Goal: Task Accomplishment & Management: Manage account settings

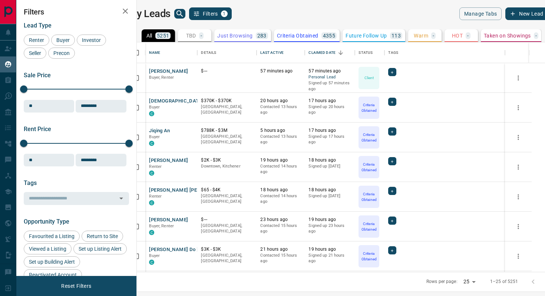
scroll to position [229, 405]
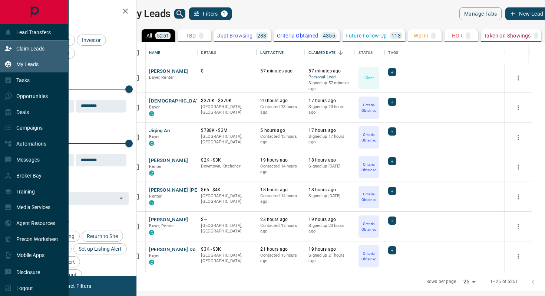
click at [29, 47] on p "Claim Leads" at bounding box center [30, 49] width 28 height 6
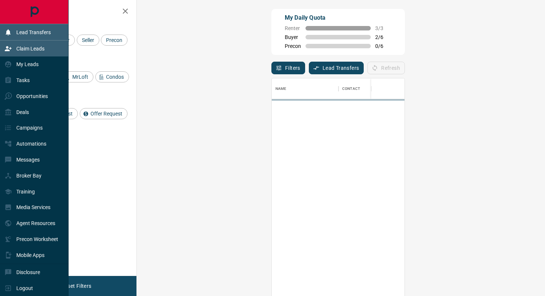
scroll to position [224, 392]
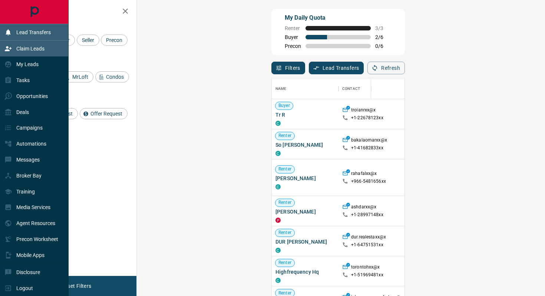
click at [21, 29] on p "Lead Transfers" at bounding box center [33, 32] width 34 height 6
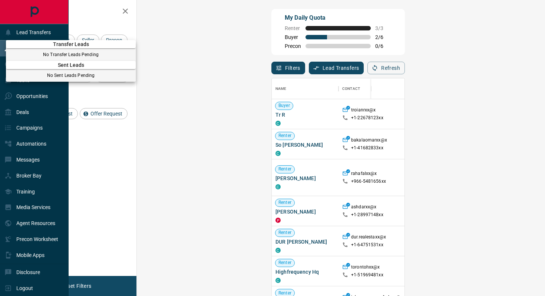
click at [93, 19] on div at bounding box center [272, 148] width 545 height 296
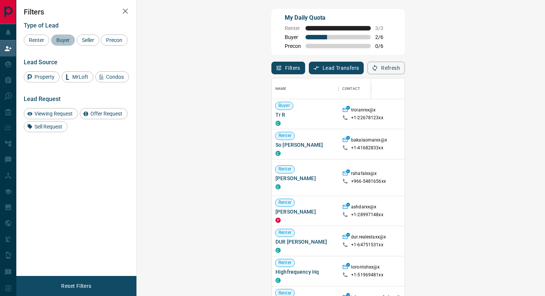
click at [65, 42] on span "Buyer" at bounding box center [63, 40] width 19 height 6
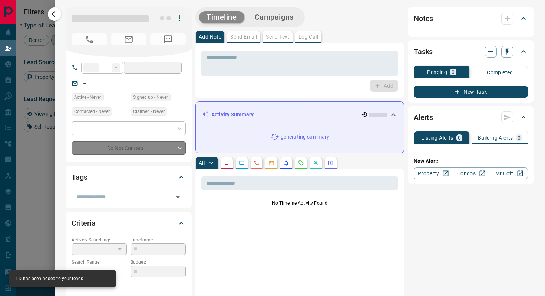
type input "**"
type input "**********"
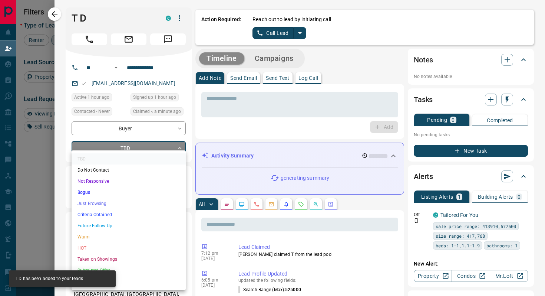
click at [157, 150] on body "Lead Transfers Claim Leads My Leads Tasks Opportunities Deals Campaigns Automat…" at bounding box center [272, 125] width 545 height 251
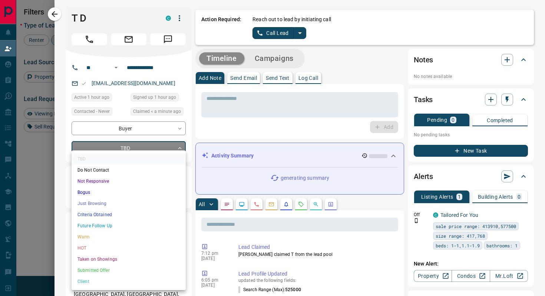
click at [115, 211] on li "Criteria Obtained" at bounding box center [129, 214] width 114 height 11
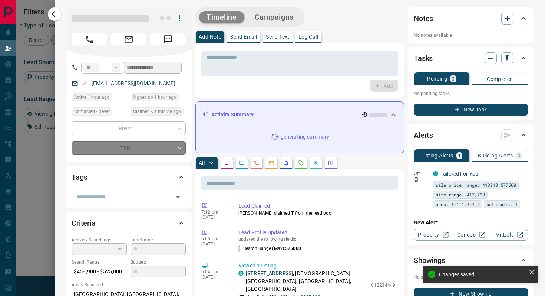
type input "*"
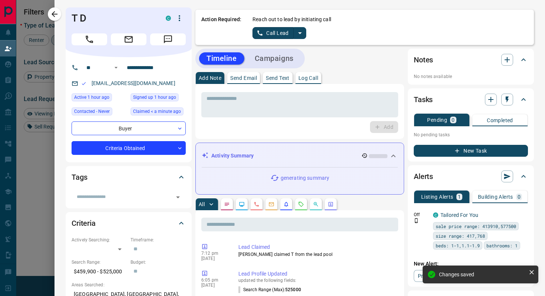
click at [303, 27] on button "split button" at bounding box center [300, 33] width 13 height 12
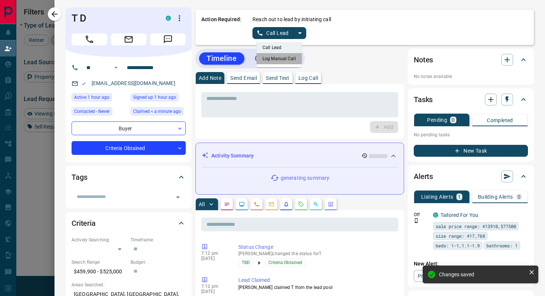
click at [286, 58] on li "Log Manual Call" at bounding box center [279, 58] width 45 height 11
click at [253, 29] on button "Log Manual Call" at bounding box center [277, 33] width 49 height 12
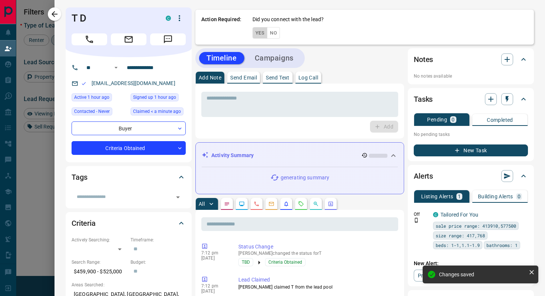
click at [253, 29] on button "Yes" at bounding box center [260, 32] width 15 height 11
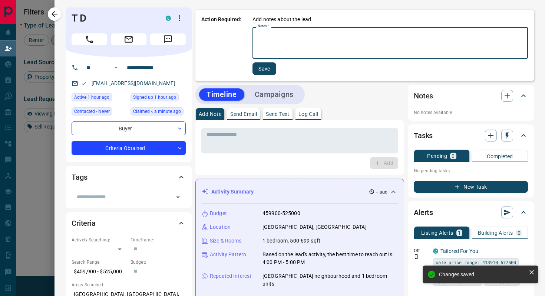
click at [304, 48] on textarea "Notes   *" at bounding box center [390, 42] width 265 height 25
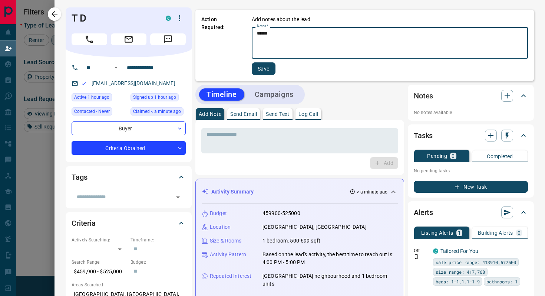
type textarea "******"
click at [272, 69] on button "Save" at bounding box center [264, 68] width 24 height 13
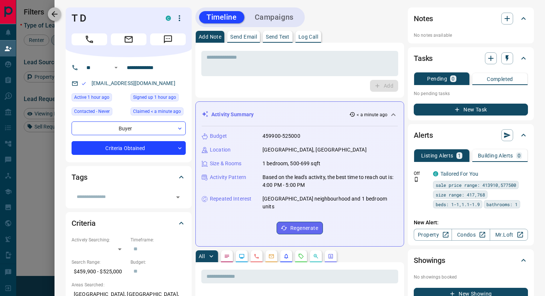
click at [54, 17] on icon "button" at bounding box center [54, 14] width 9 height 9
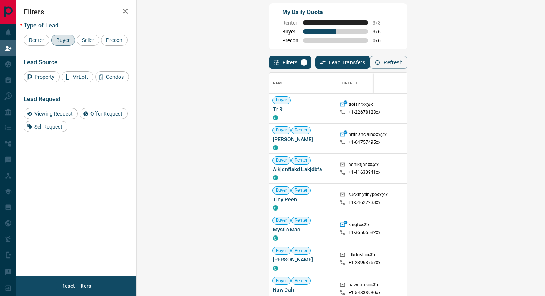
scroll to position [6, 0]
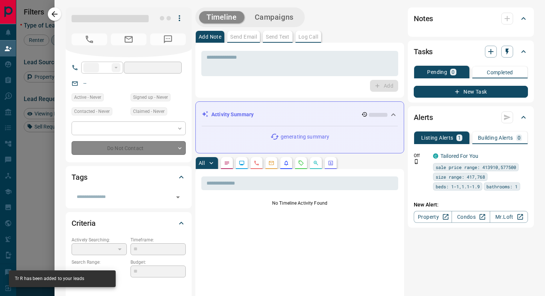
type input "**"
type input "**********"
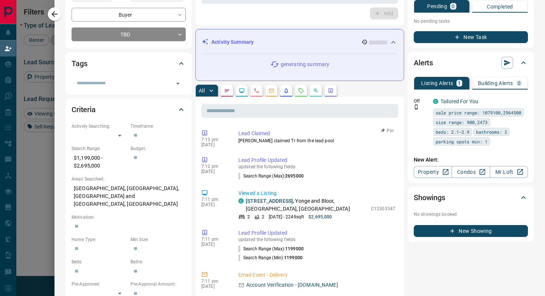
scroll to position [0, 0]
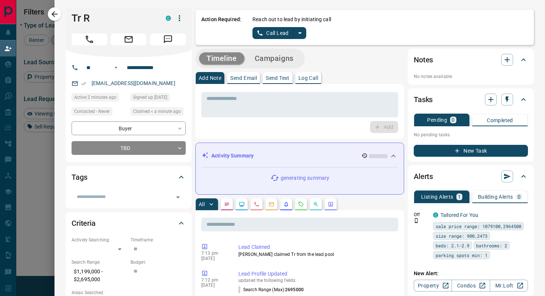
click at [300, 35] on icon "split button" at bounding box center [300, 33] width 9 height 9
click at [287, 58] on li "Log Manual Call" at bounding box center [279, 58] width 45 height 11
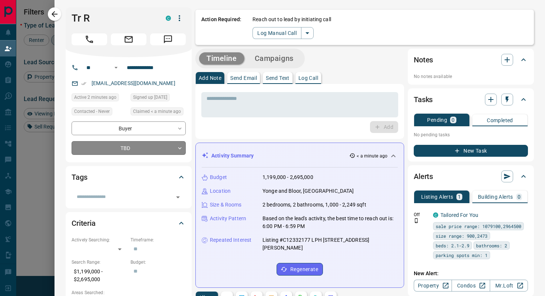
click at [154, 148] on body "Lead Transfers Claim Leads My Leads Tasks Opportunities Deals Campaigns Automat…" at bounding box center [272, 119] width 545 height 251
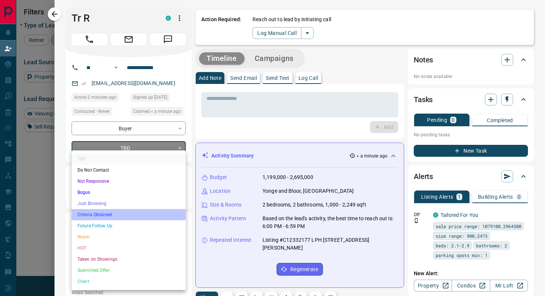
click at [122, 214] on li "Criteria Obtained" at bounding box center [129, 214] width 114 height 11
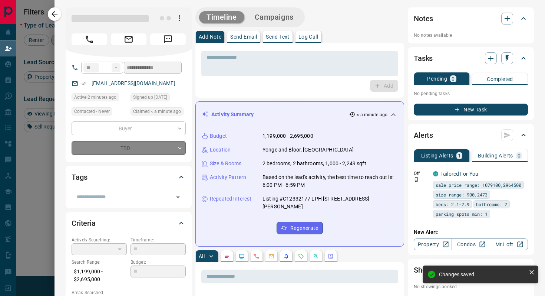
type input "*"
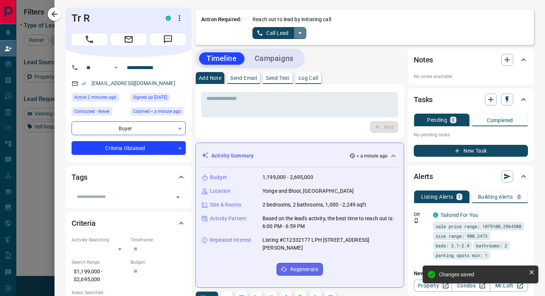
click at [301, 30] on icon "split button" at bounding box center [300, 33] width 9 height 9
click at [268, 62] on li "Log Manual Call" at bounding box center [279, 58] width 45 height 11
click at [257, 34] on button "Log Manual Call" at bounding box center [277, 33] width 49 height 12
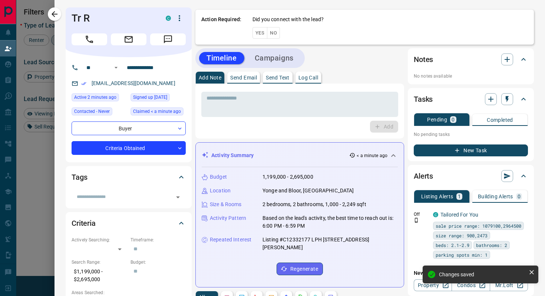
click at [257, 34] on button "Yes" at bounding box center [260, 32] width 15 height 11
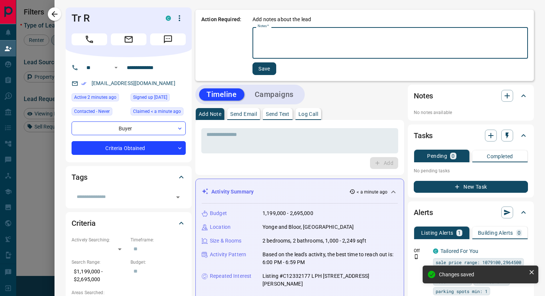
click at [297, 36] on textarea "Notes   *" at bounding box center [390, 42] width 265 height 25
type textarea "******"
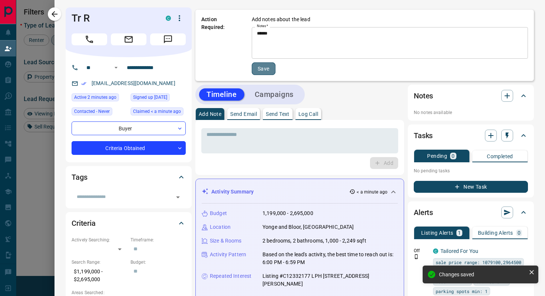
click at [266, 70] on button "Save" at bounding box center [264, 68] width 24 height 13
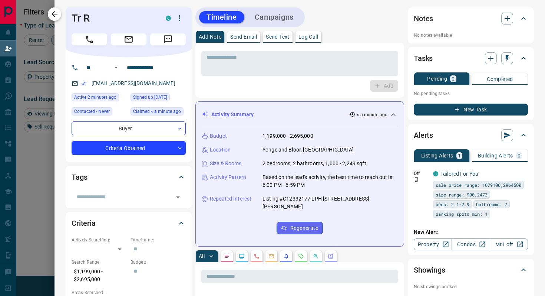
click at [56, 19] on button "button" at bounding box center [54, 13] width 13 height 13
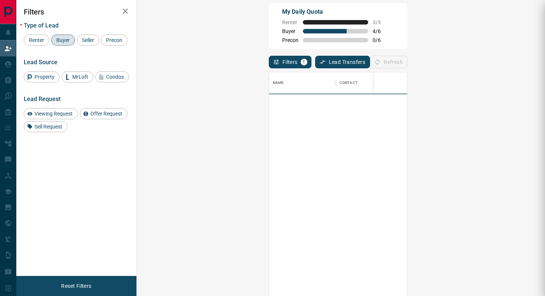
scroll to position [224, 392]
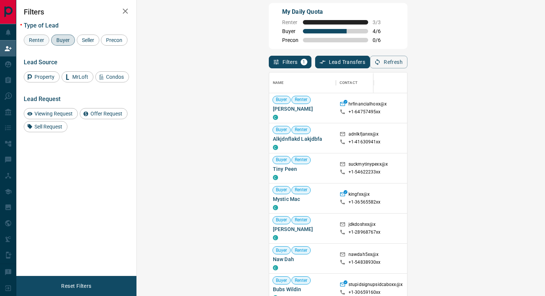
click at [35, 42] on span "Renter" at bounding box center [36, 40] width 20 height 6
